Goal: Task Accomplishment & Management: Use online tool/utility

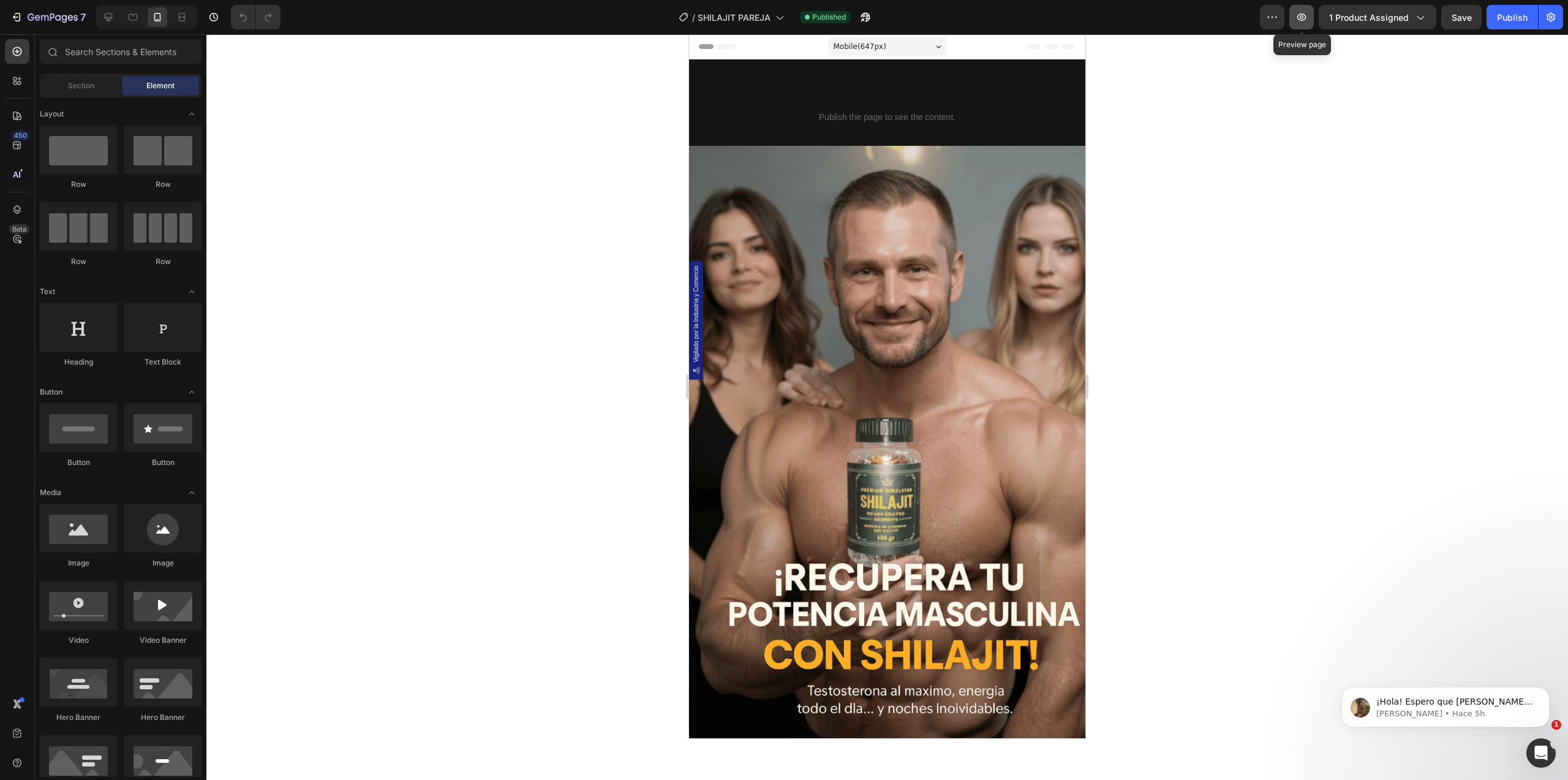
click at [1295, 19] on button "button" at bounding box center [1302, 17] width 24 height 24
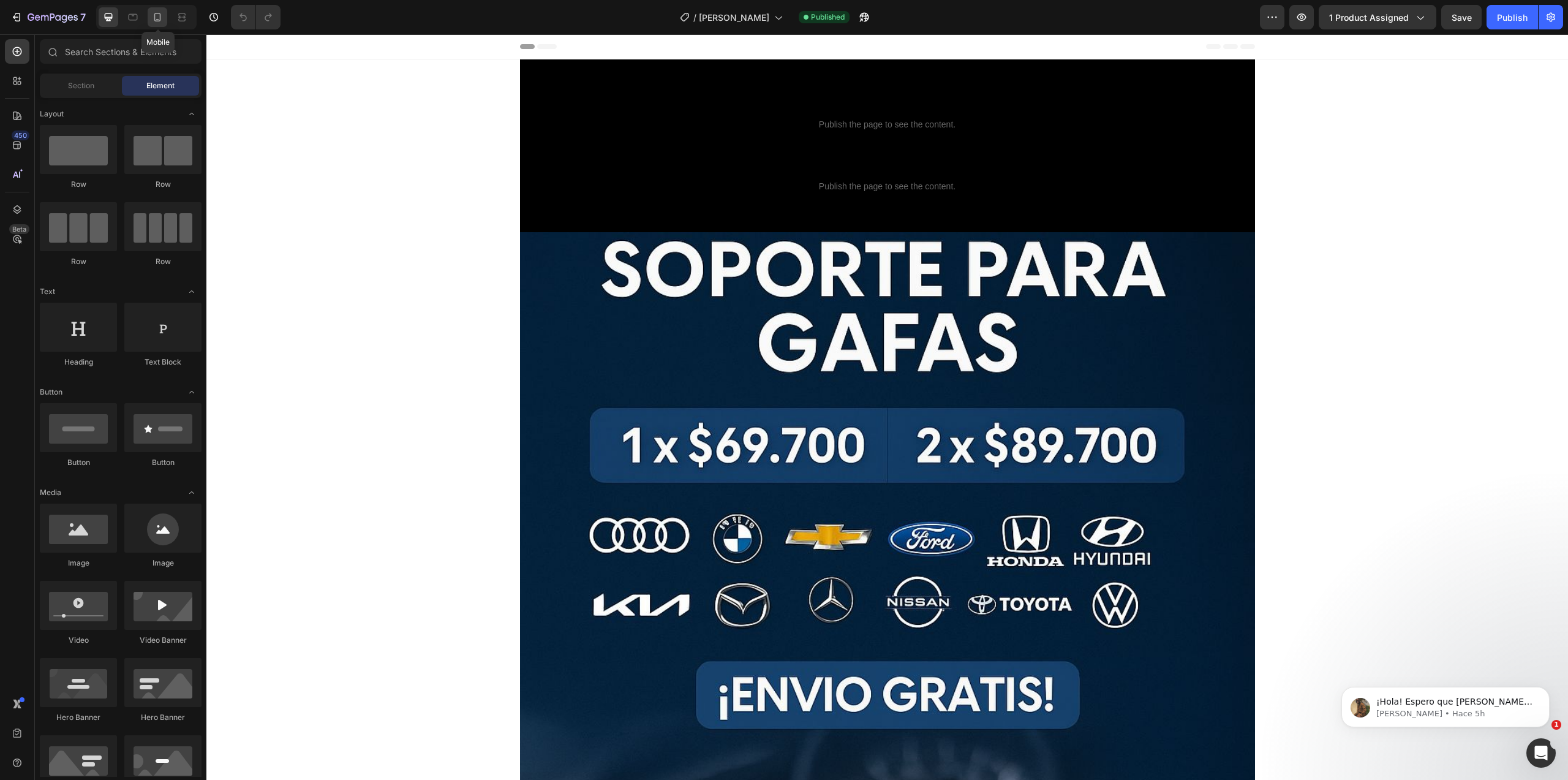
click at [152, 19] on icon at bounding box center [157, 17] width 12 height 12
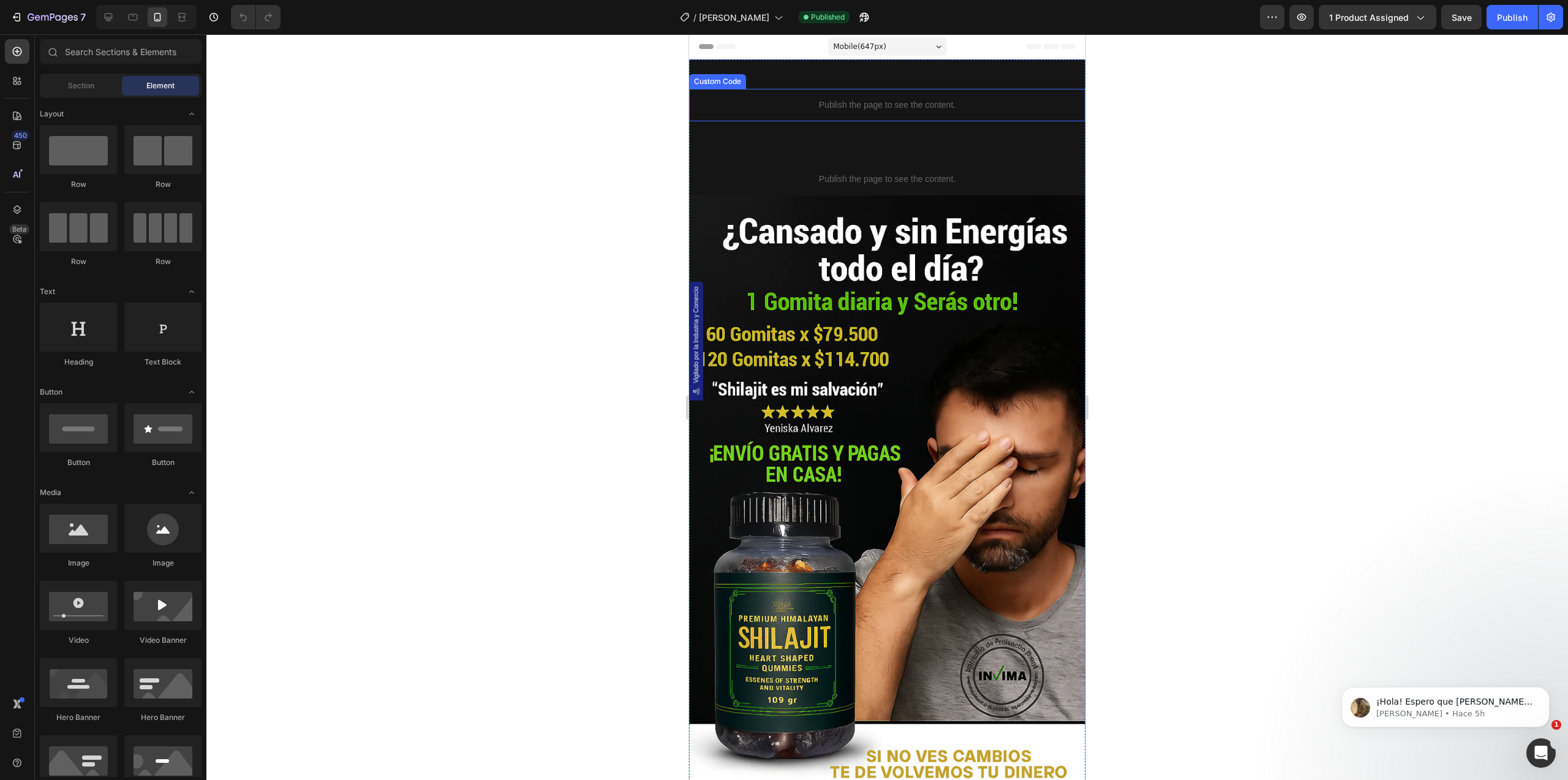
click at [880, 103] on p "Publish the page to see the content." at bounding box center [887, 105] width 396 height 13
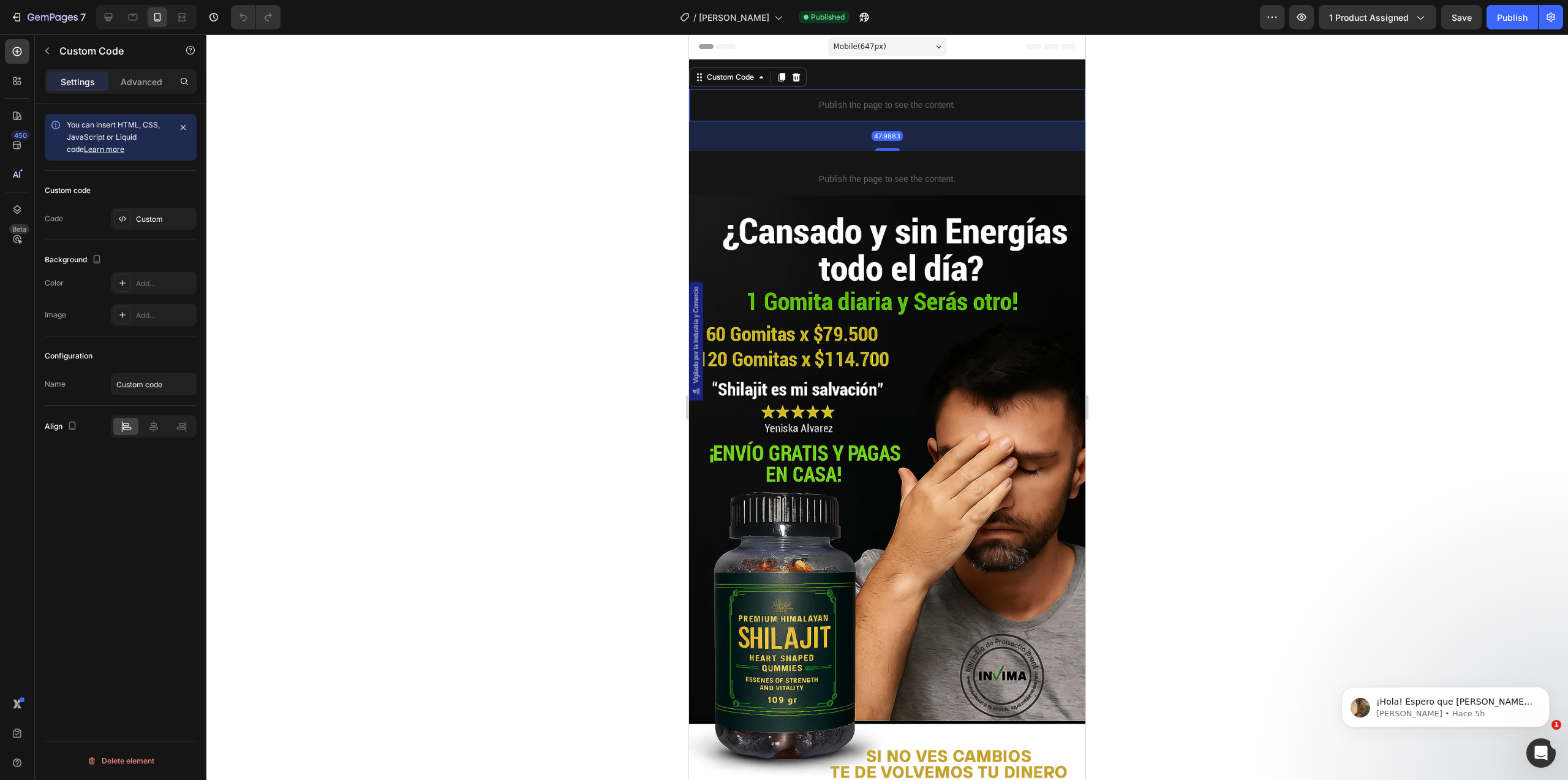
click at [878, 103] on p "Publish the page to see the content." at bounding box center [887, 105] width 396 height 13
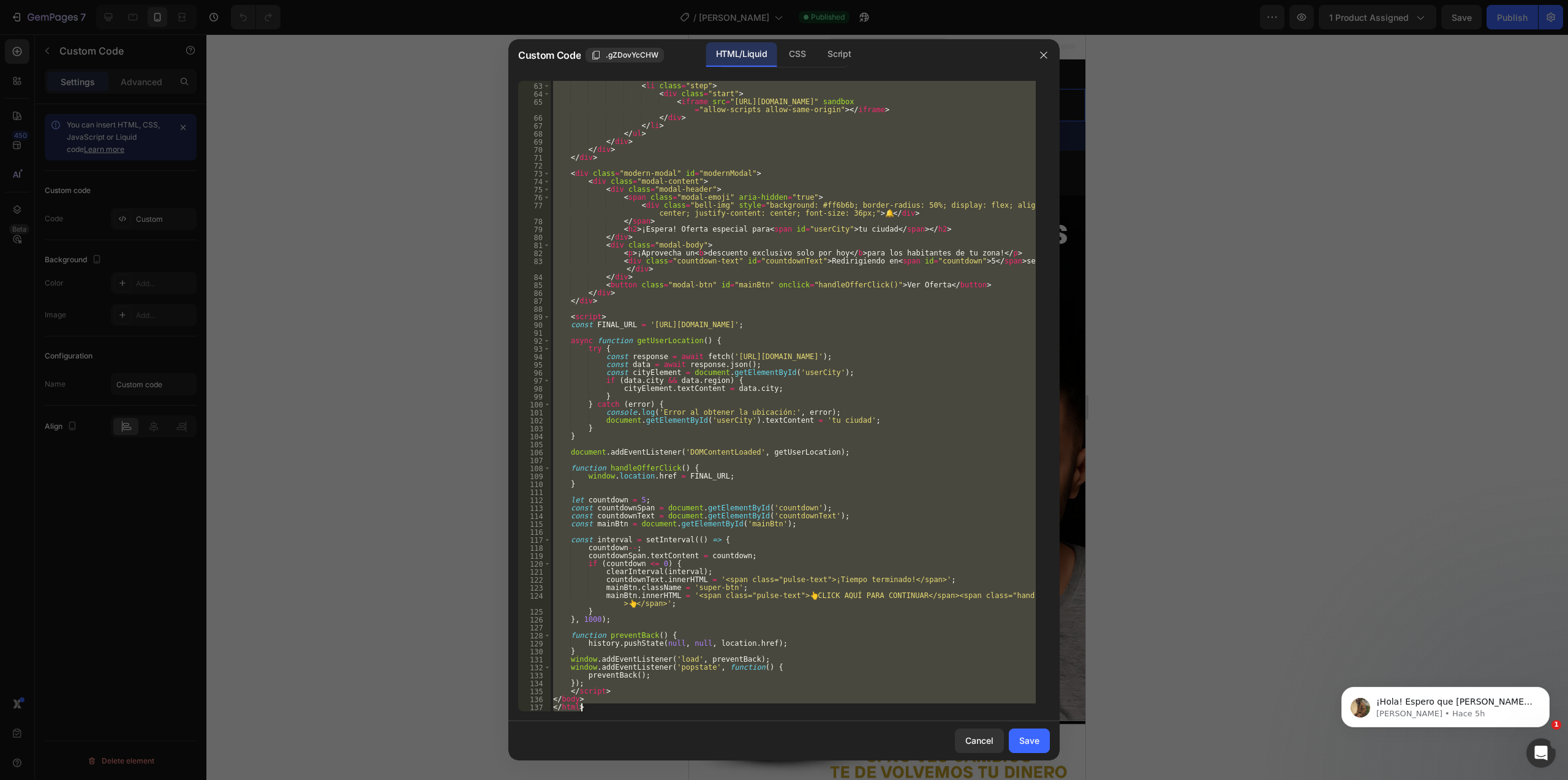
scroll to position [684, 0]
drag, startPoint x: 552, startPoint y: 81, endPoint x: 936, endPoint y: 817, distance: 830.2
click at [936, 0] on html "7 Version history / [PERSON_NAME] Published Preview 1 product assigned Save Pub…" at bounding box center [784, 0] width 1568 height 0
paste textarea
type textarea "</html>"
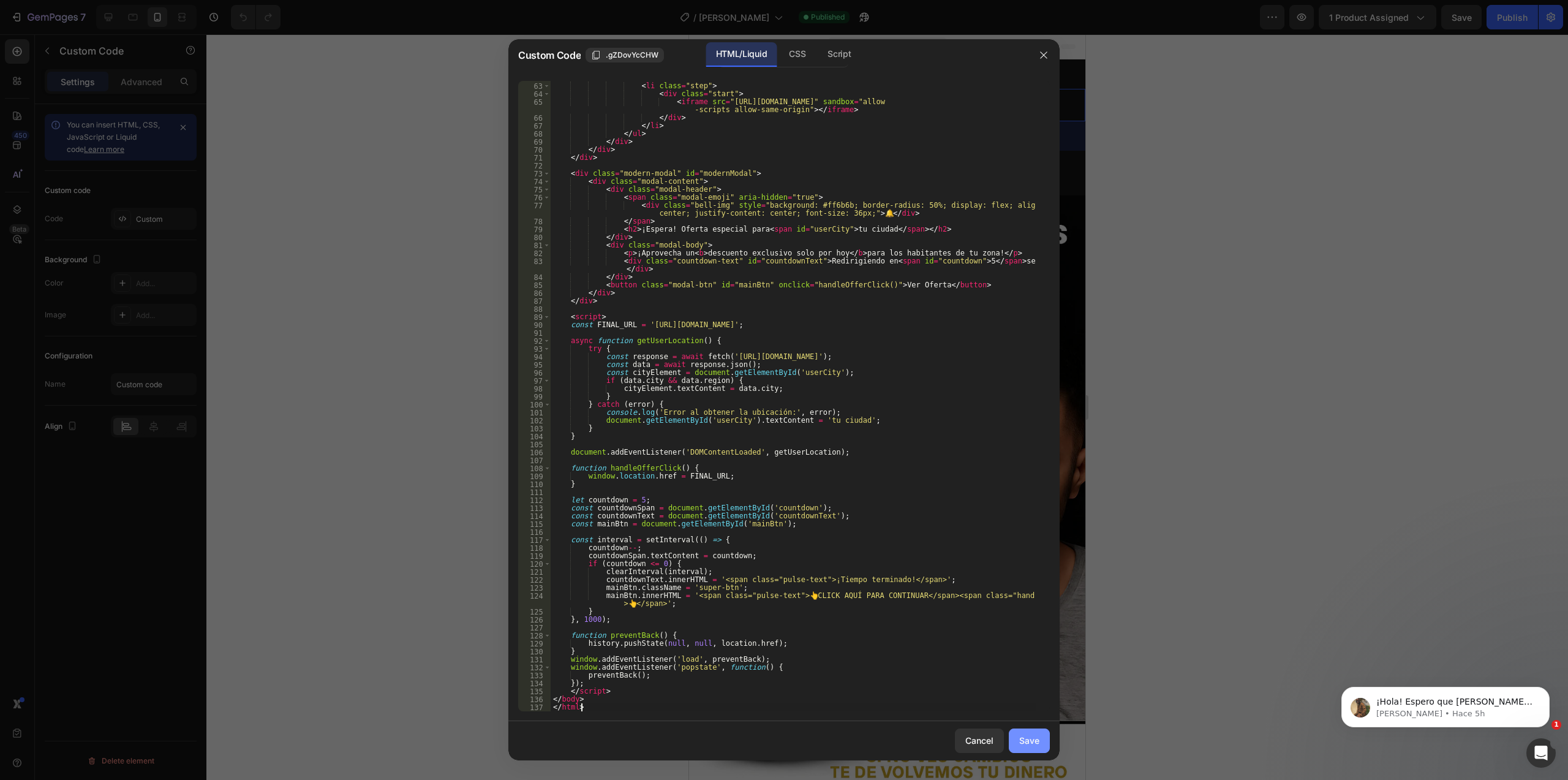
click at [1026, 737] on div "Save" at bounding box center [1029, 740] width 20 height 13
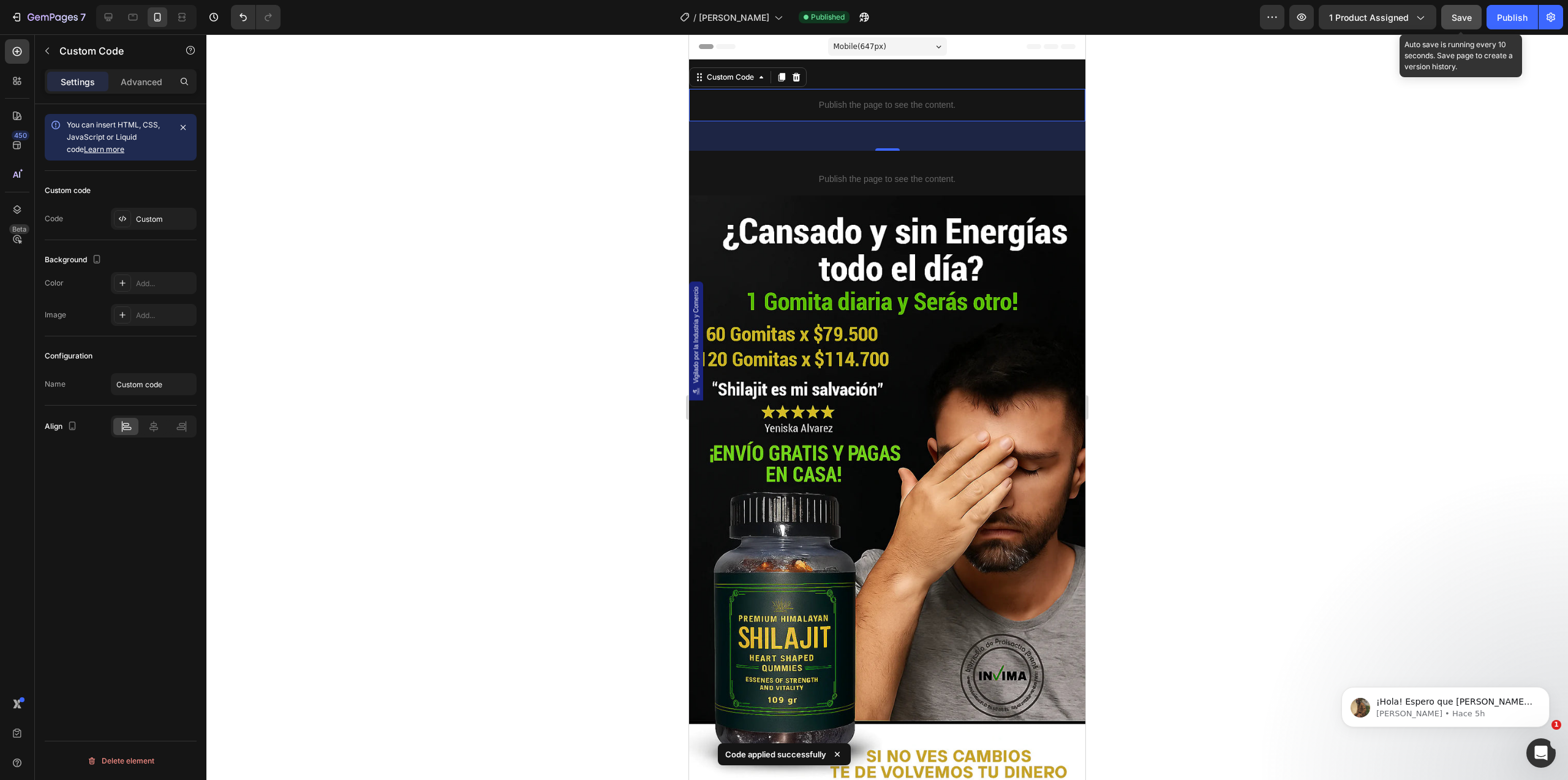
click at [1459, 17] on span "Save" at bounding box center [1462, 17] width 20 height 10
click at [1510, 19] on div "Publish" at bounding box center [1513, 17] width 31 height 13
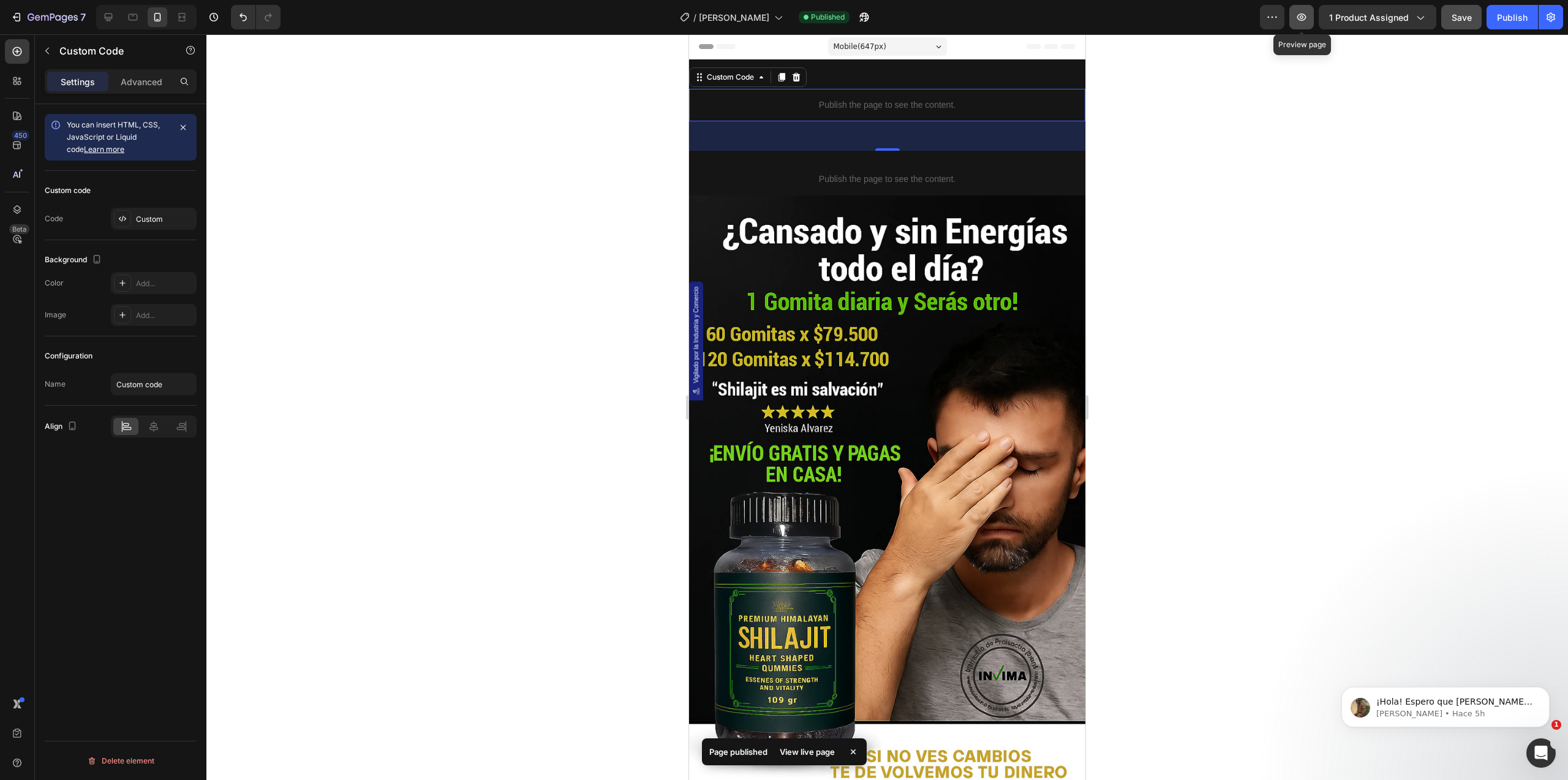
click at [1311, 14] on button "button" at bounding box center [1302, 17] width 24 height 24
